Goal: Transaction & Acquisition: Purchase product/service

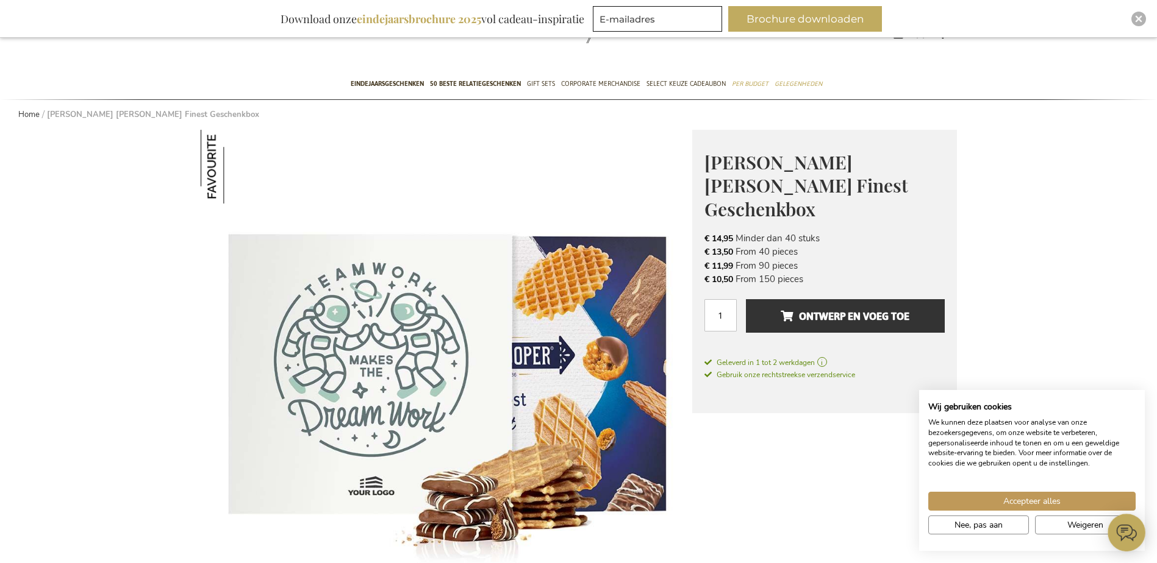
scroll to position [183, 0]
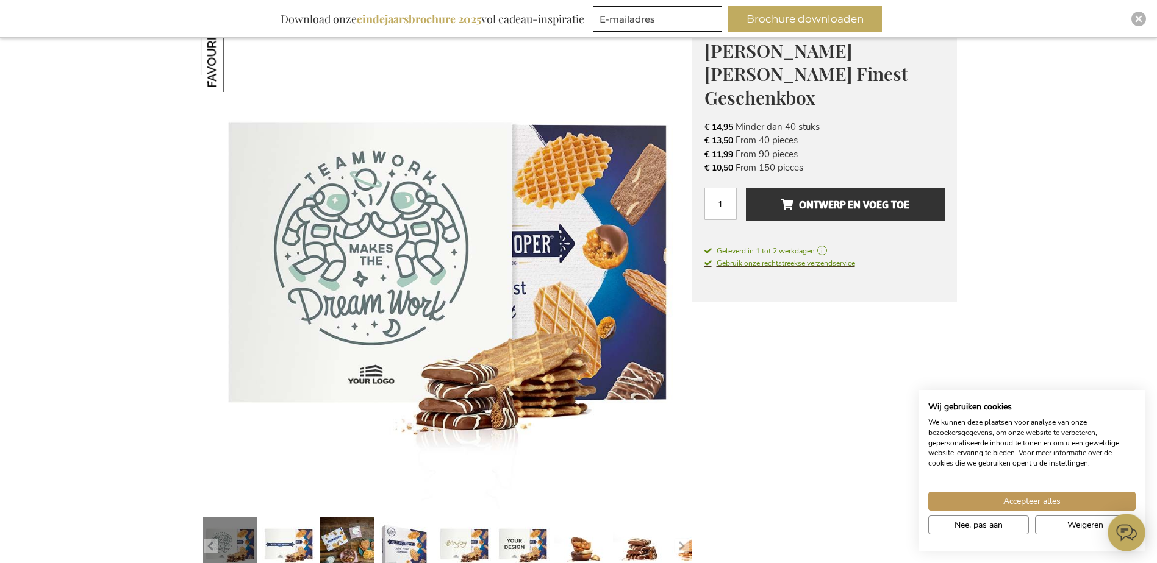
click at [771, 259] on span "Gebruik onze rechtstreekse verzendservice" at bounding box center [779, 264] width 151 height 10
click at [1040, 498] on span "Accepteer alles" at bounding box center [1031, 501] width 57 height 13
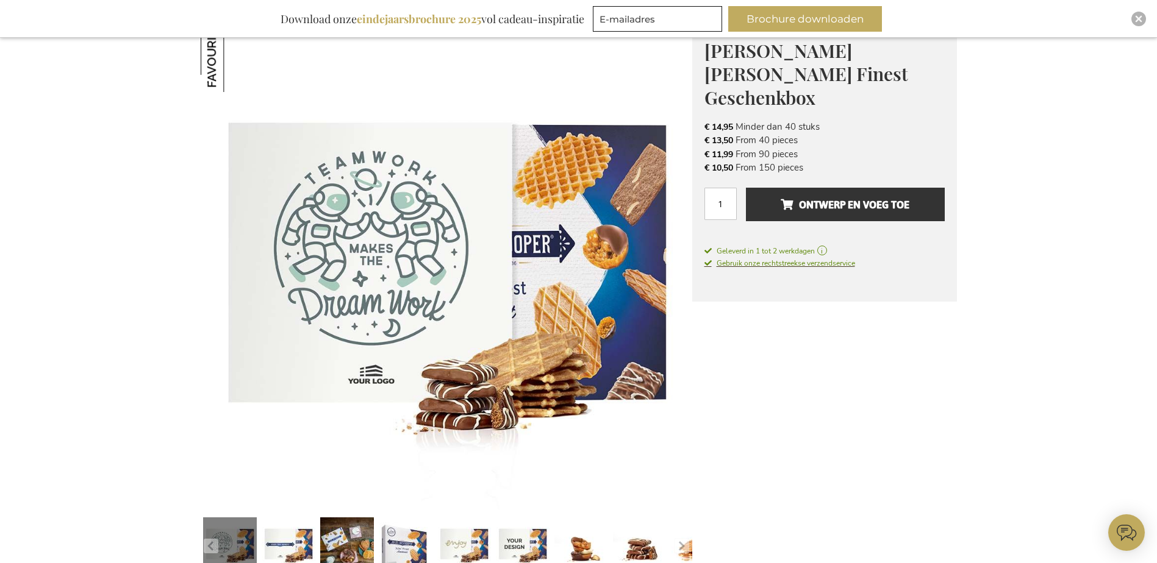
click at [806, 257] on link "Gebruik onze rechtstreekse verzendservice" at bounding box center [779, 263] width 151 height 12
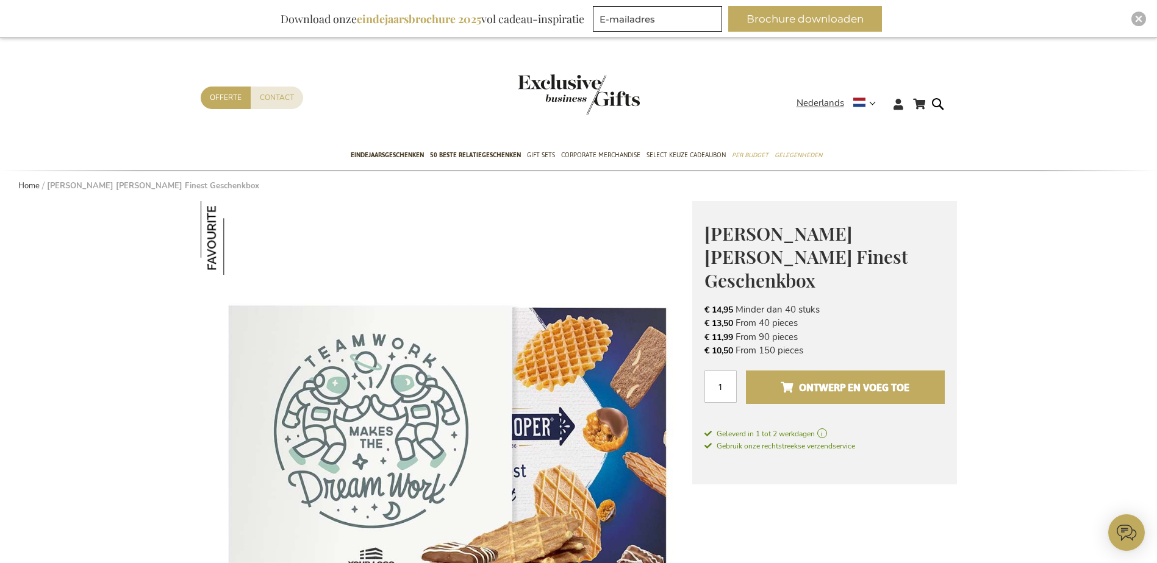
click at [801, 378] on span "Ontwerp en voeg toe" at bounding box center [845, 388] width 129 height 20
